Goal: Find specific page/section: Find specific page/section

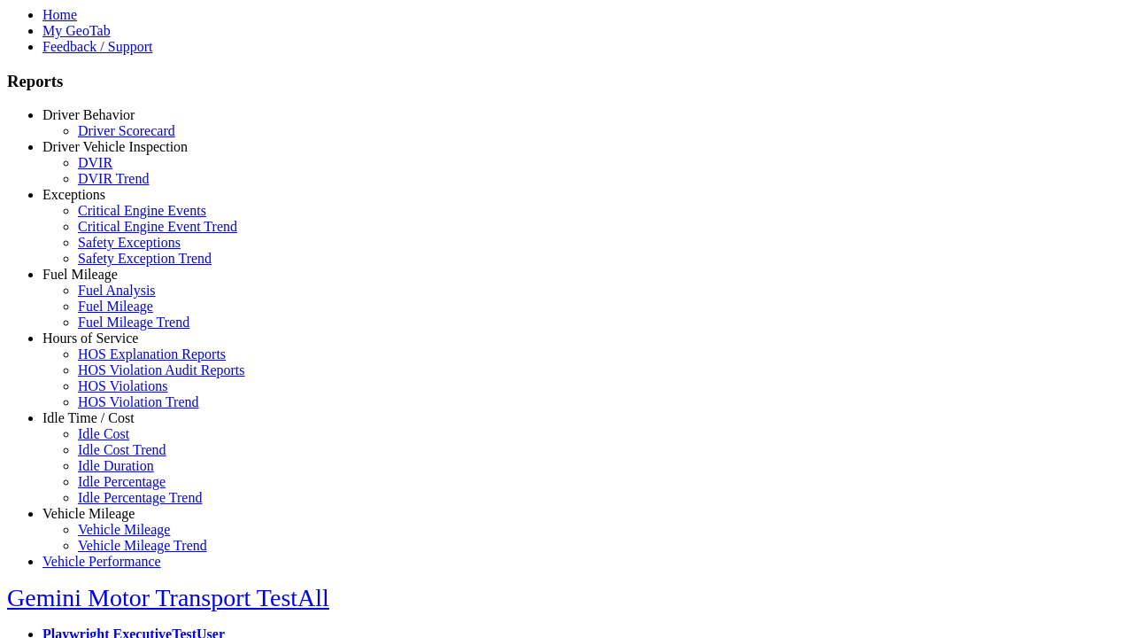
click at [102, 154] on link "Driver Vehicle Inspection" at bounding box center [115, 146] width 145 height 15
click at [115, 186] on link "DVIR Trend" at bounding box center [113, 178] width 71 height 15
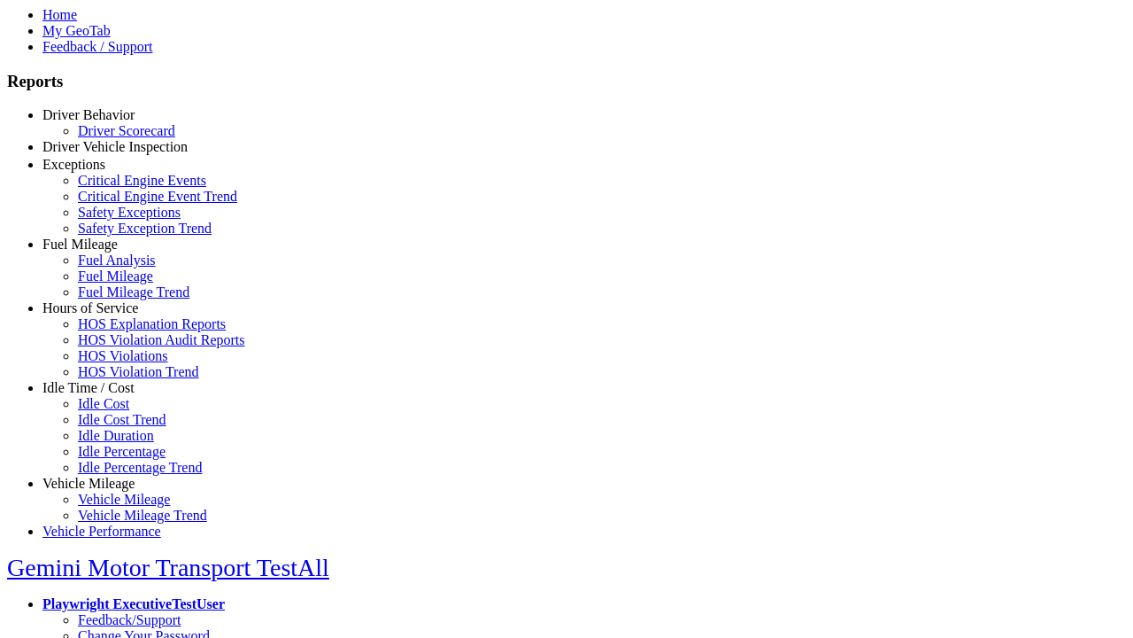
select select "**********"
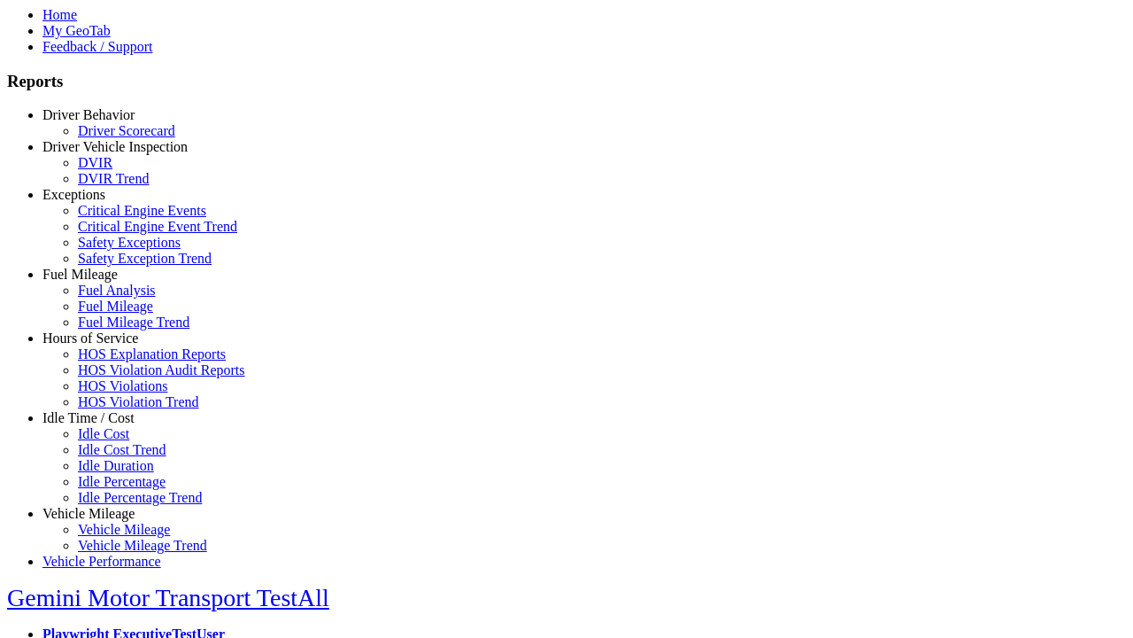
type input "**********"
